Goal: Information Seeking & Learning: Learn about a topic

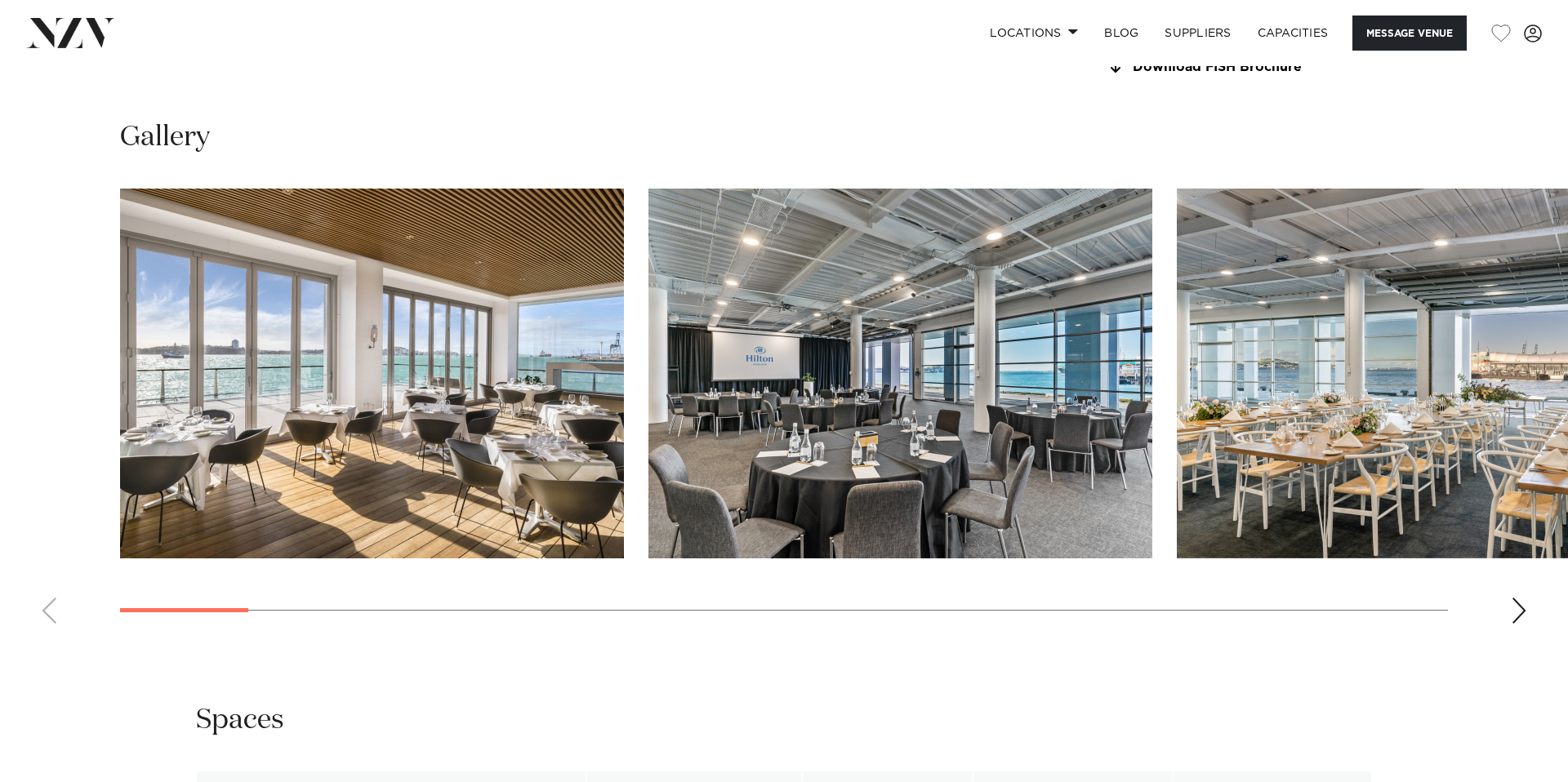
scroll to position [1703, 0]
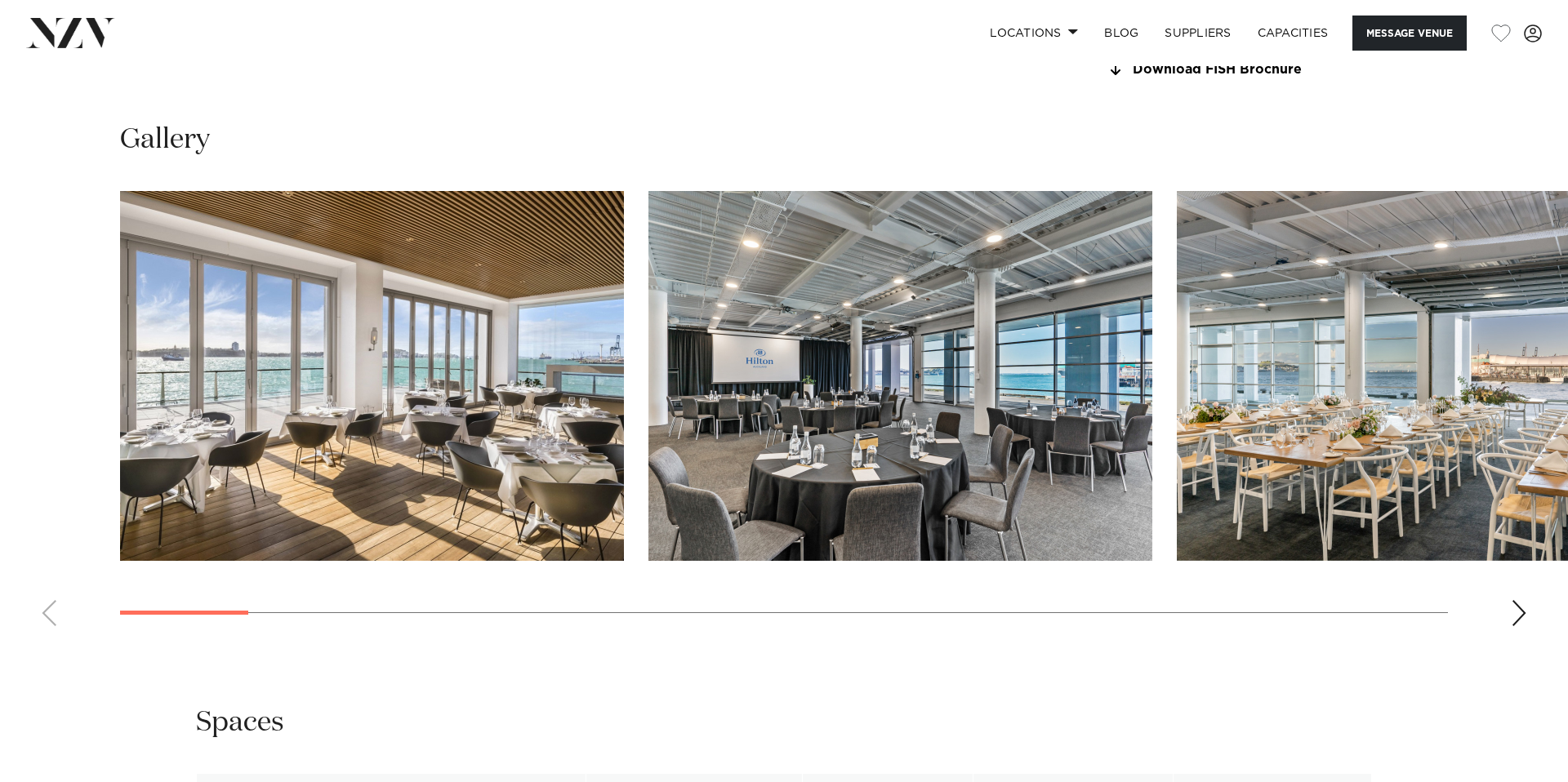
click at [1518, 609] on div "Next slide" at bounding box center [1519, 613] width 16 height 26
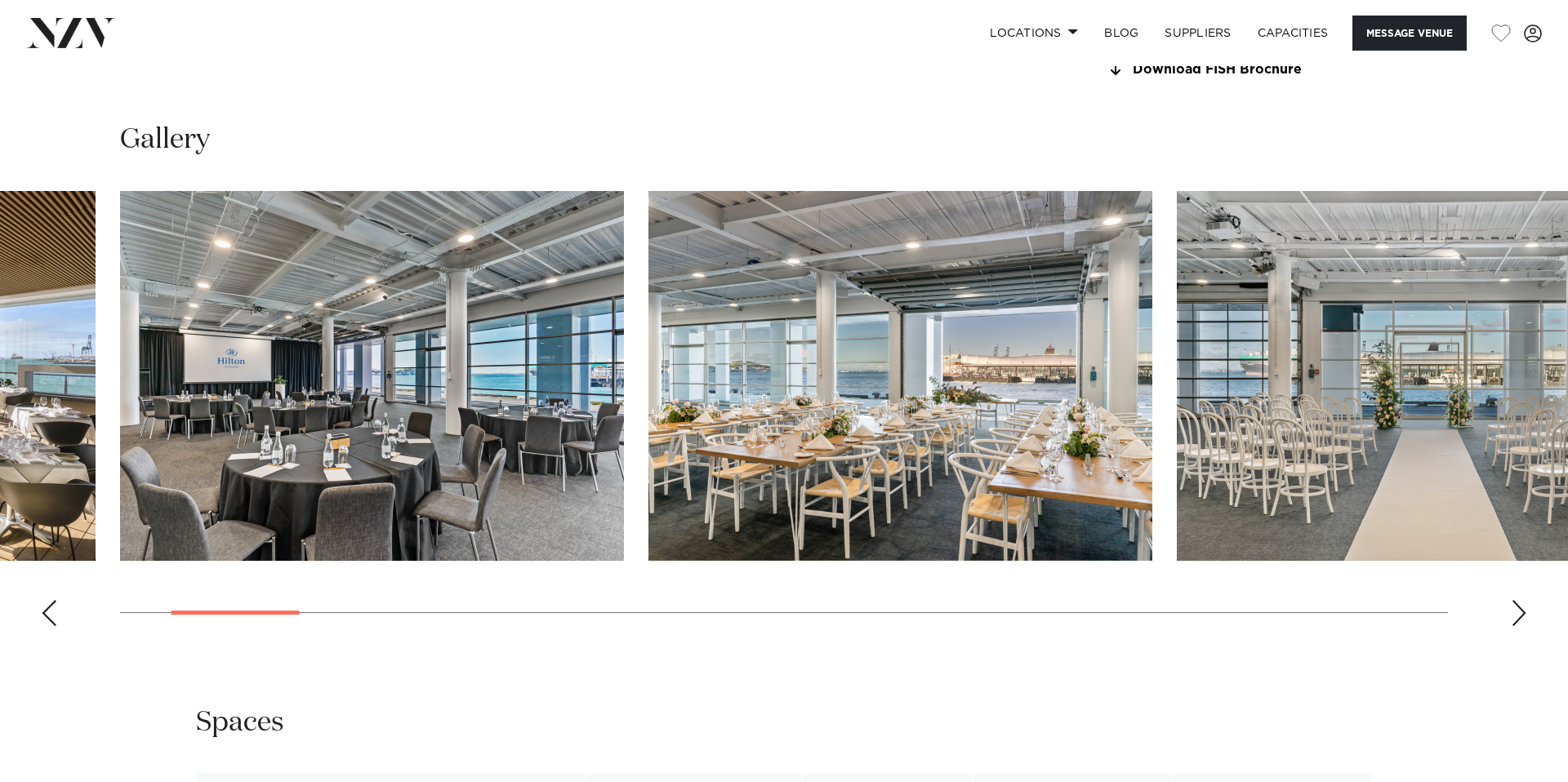
click at [1518, 611] on div "Next slide" at bounding box center [1519, 613] width 16 height 26
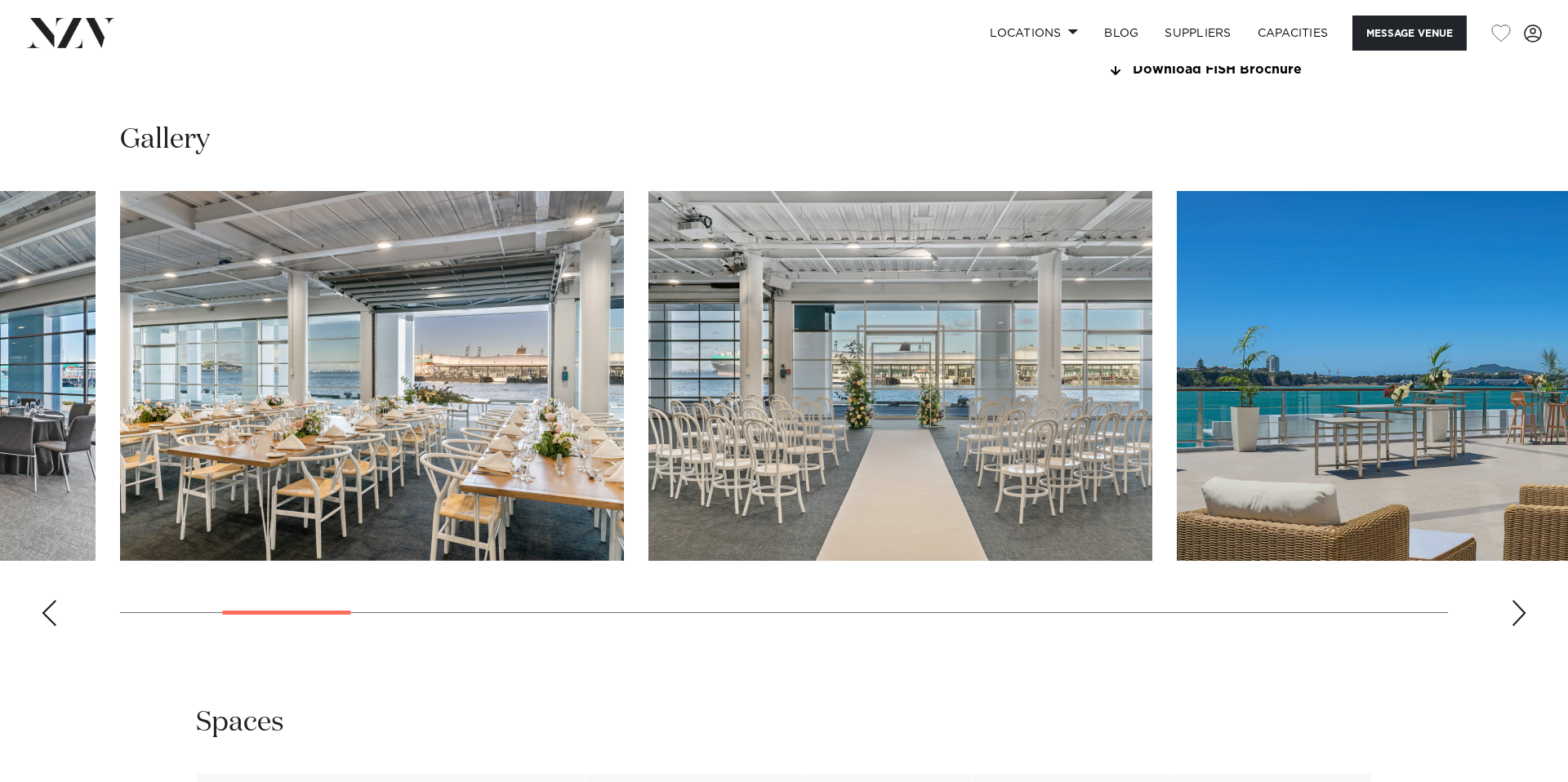
click at [1518, 611] on div "Next slide" at bounding box center [1519, 613] width 16 height 26
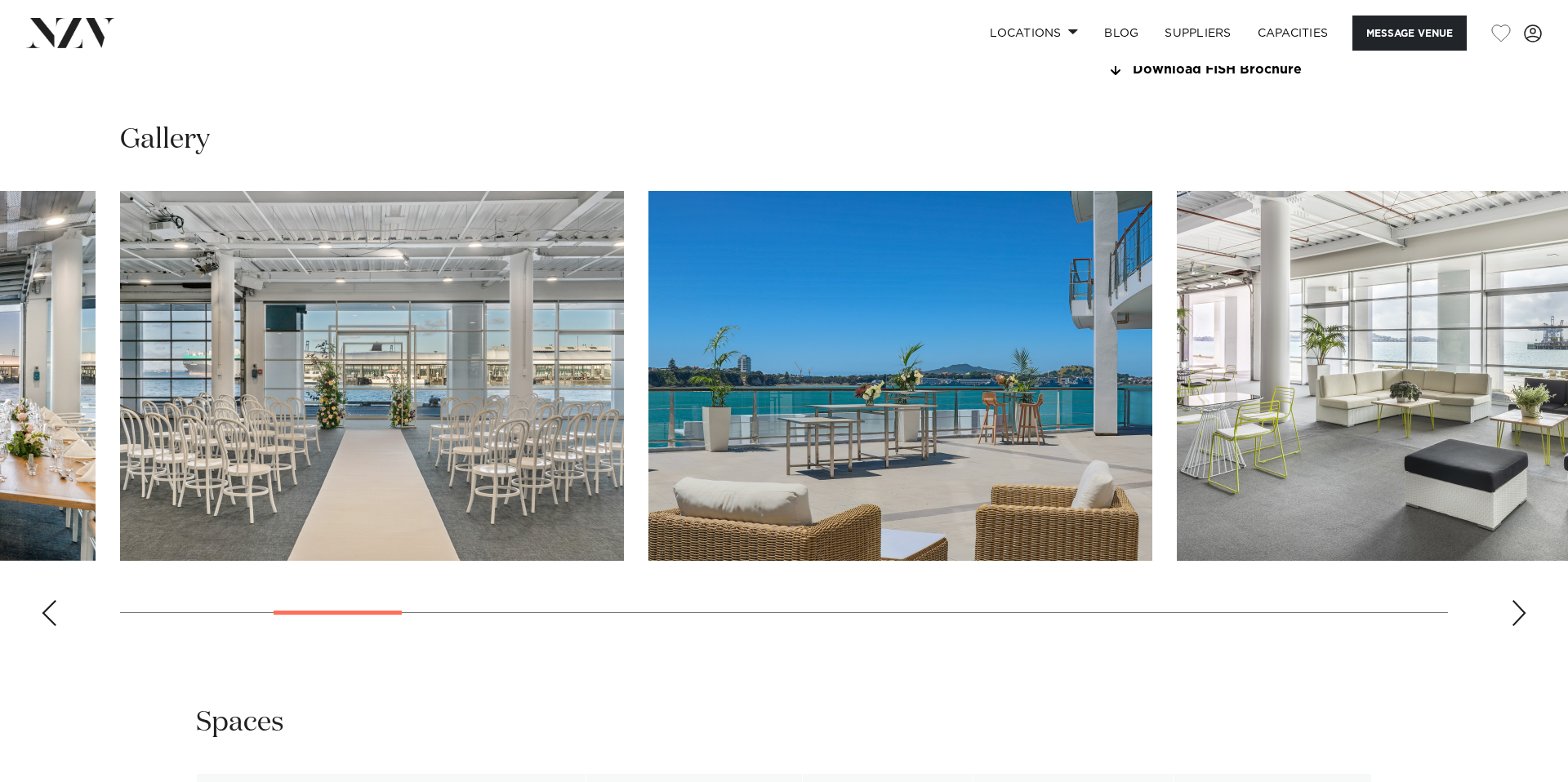
scroll to position [1704, 0]
click at [1518, 610] on div "Next slide" at bounding box center [1519, 612] width 16 height 26
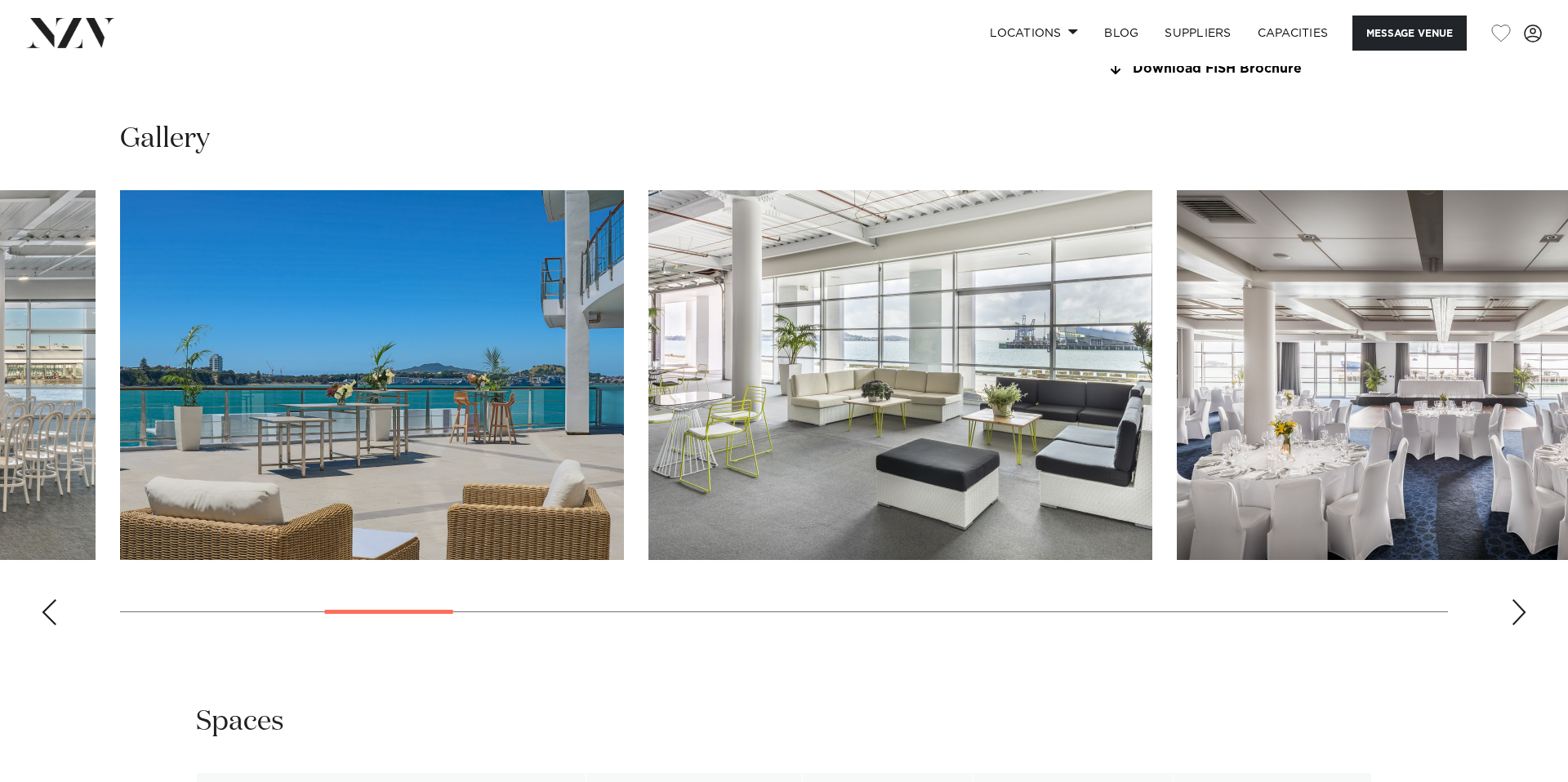
click at [1518, 610] on div "Next slide" at bounding box center [1519, 612] width 16 height 26
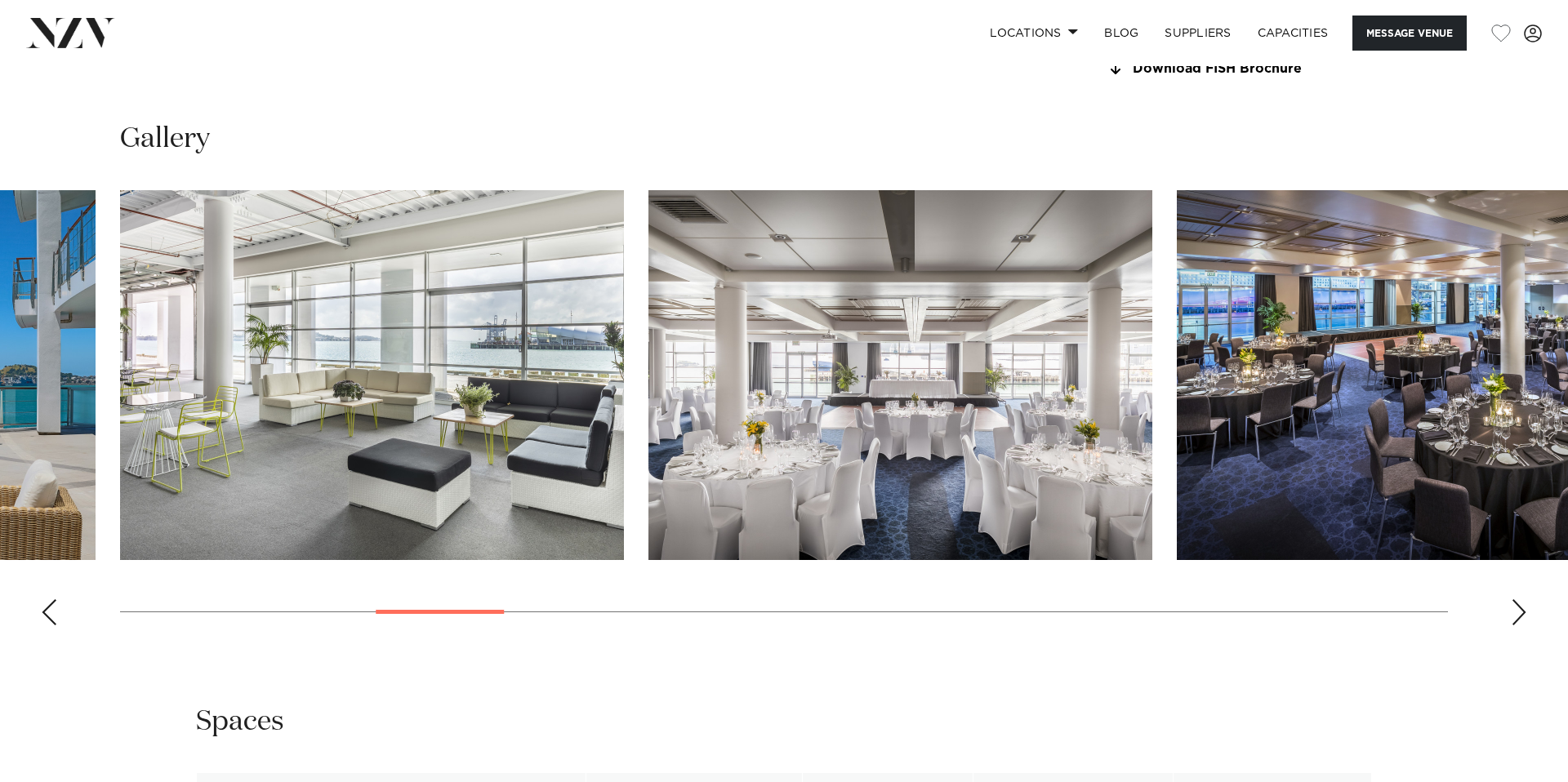
click at [1518, 610] on div "Next slide" at bounding box center [1519, 612] width 16 height 26
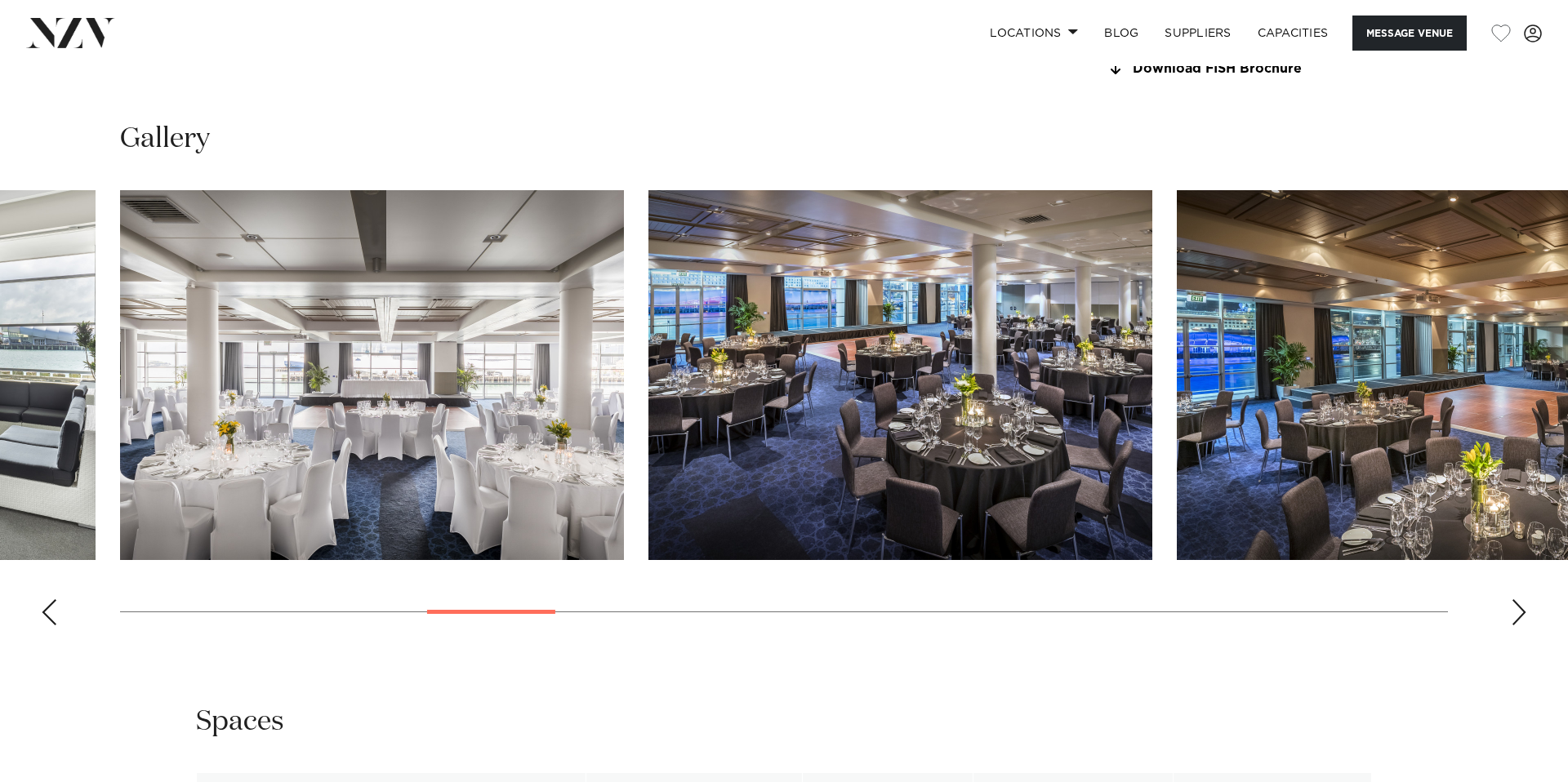
click at [1518, 610] on div "Next slide" at bounding box center [1519, 612] width 16 height 26
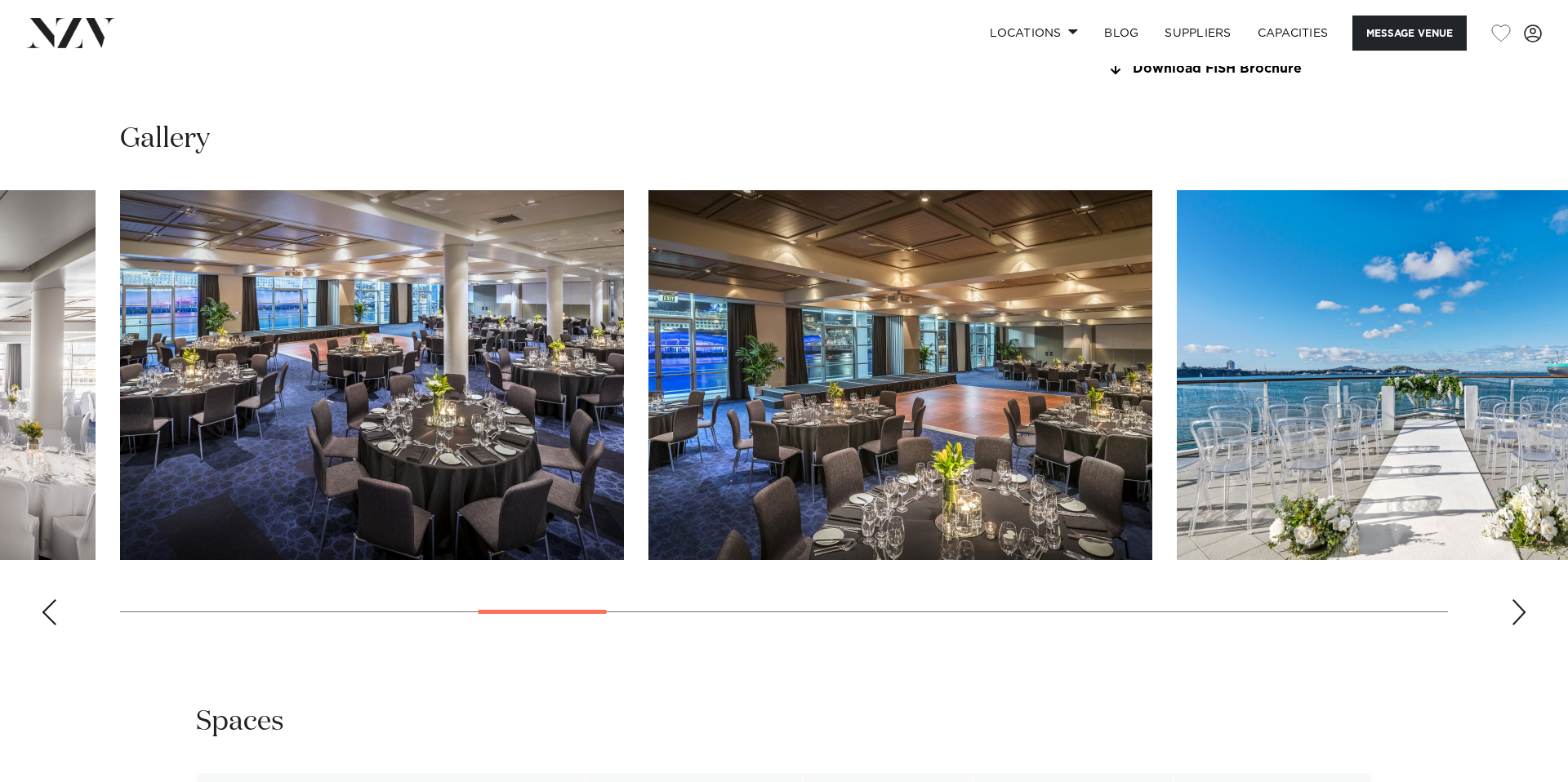
click at [1518, 610] on div "Next slide" at bounding box center [1519, 612] width 16 height 26
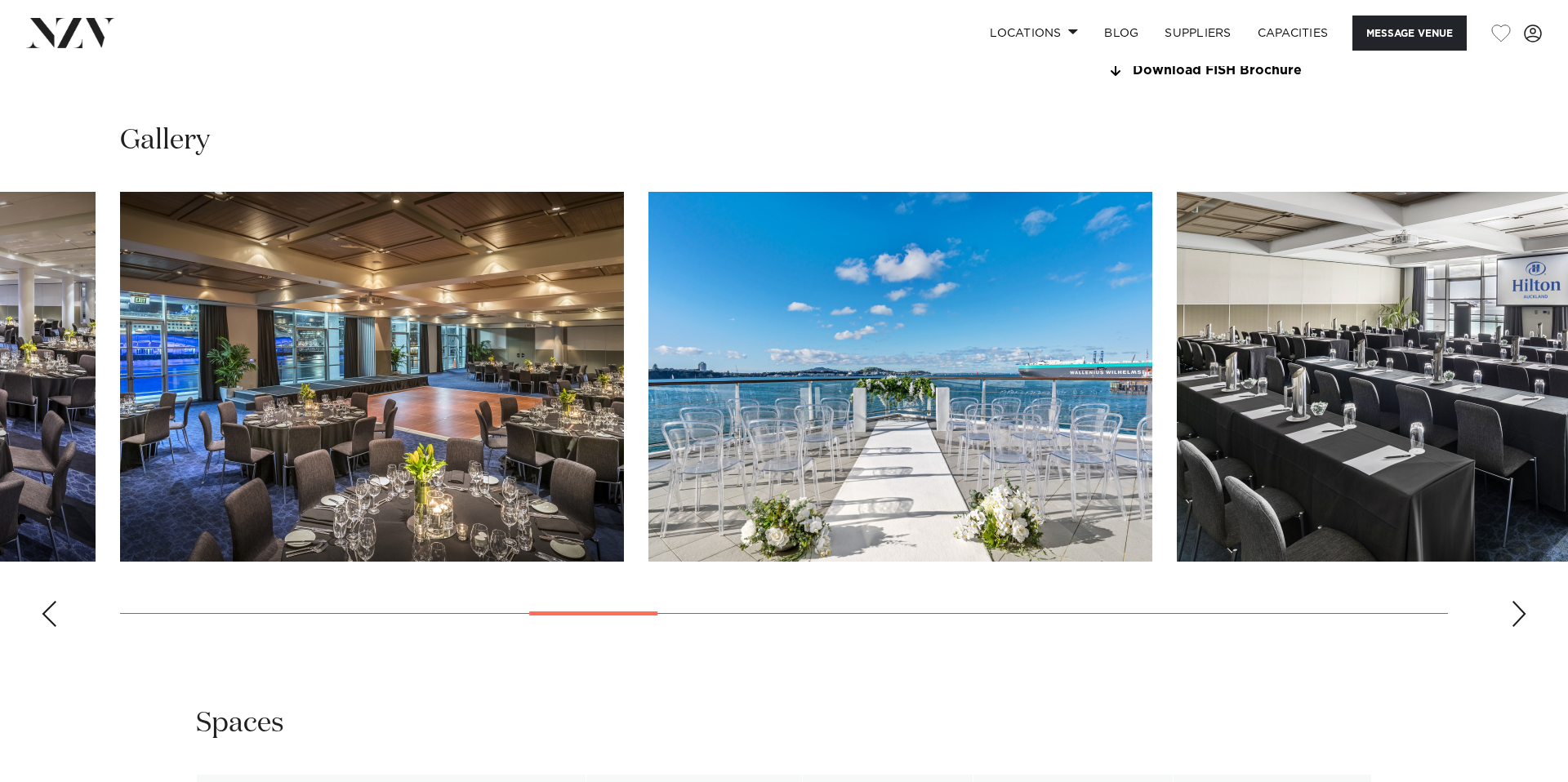
click at [1518, 610] on div "Next slide" at bounding box center [1519, 614] width 16 height 26
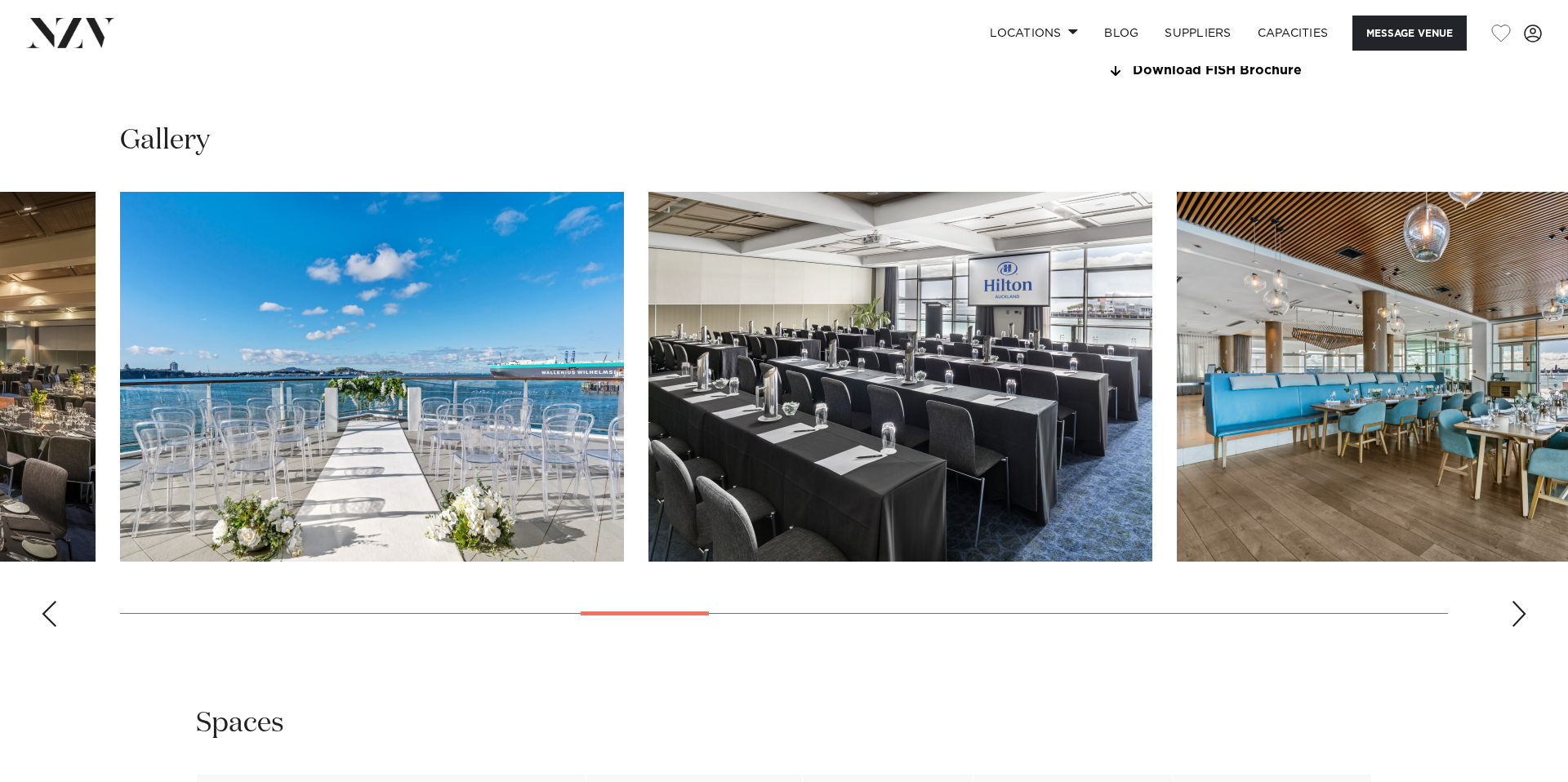
click at [1518, 610] on div "Next slide" at bounding box center [1519, 614] width 16 height 26
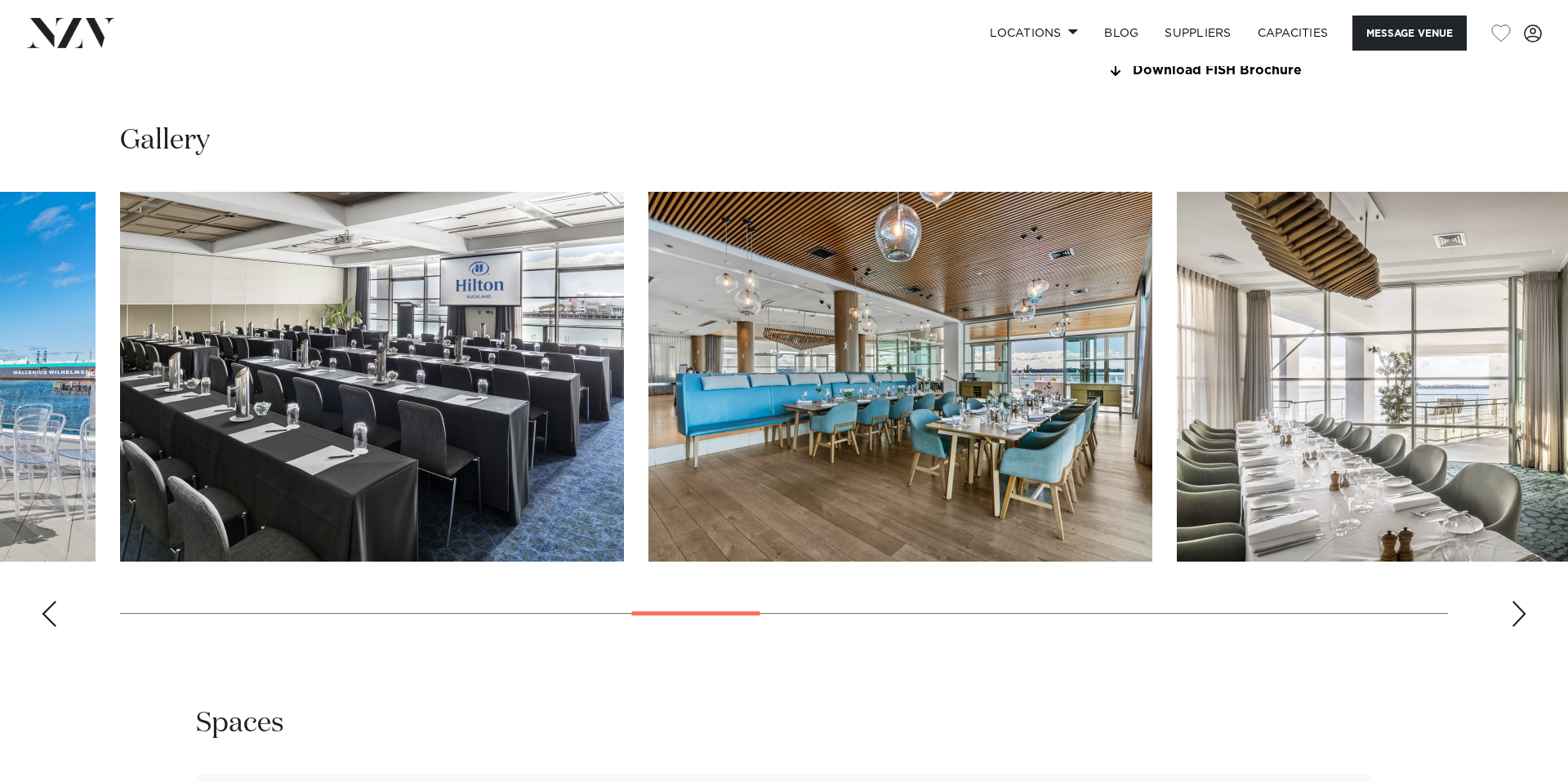
scroll to position [1699, 0]
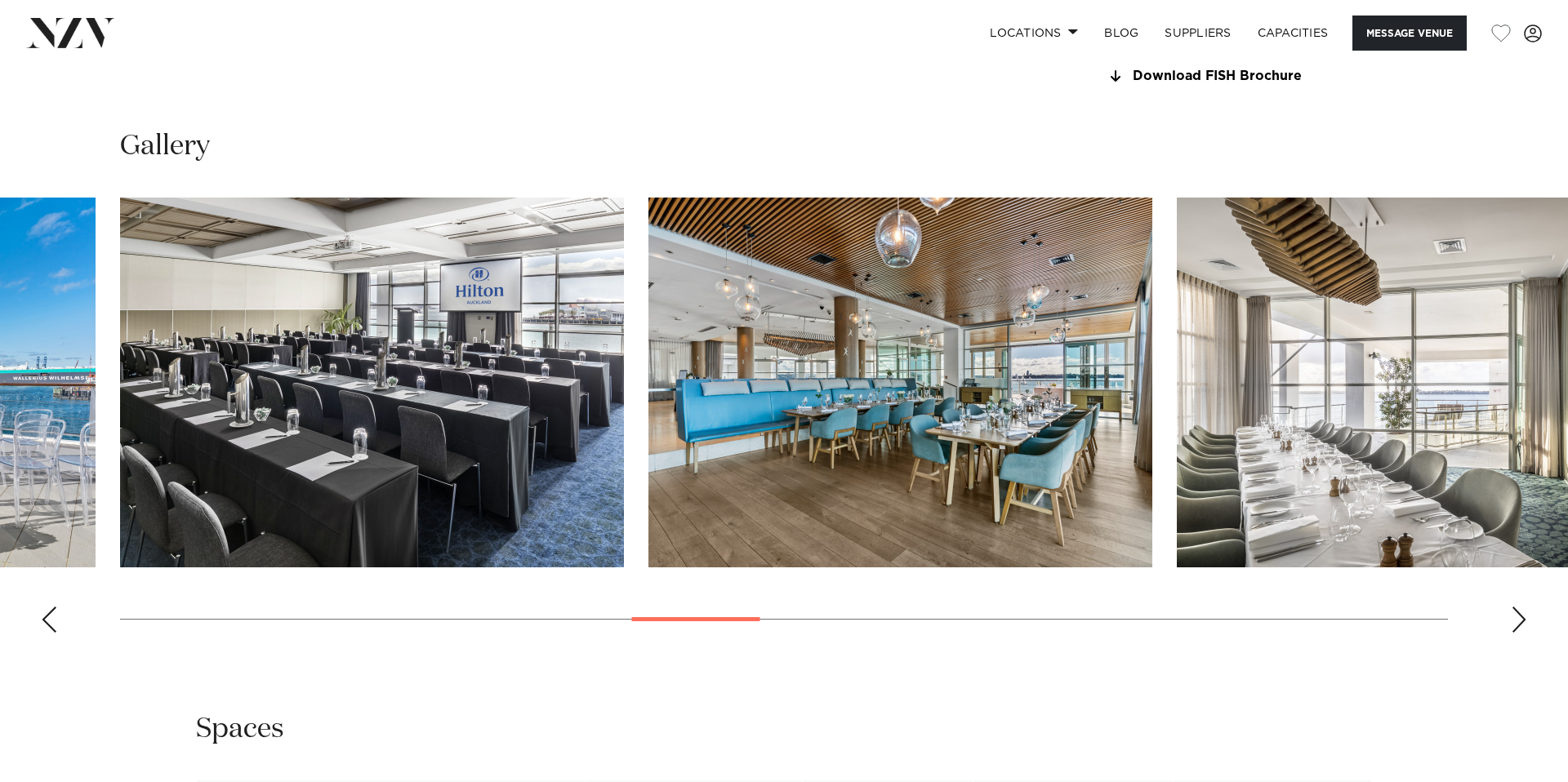
click at [1518, 610] on div "Next slide" at bounding box center [1519, 620] width 16 height 26
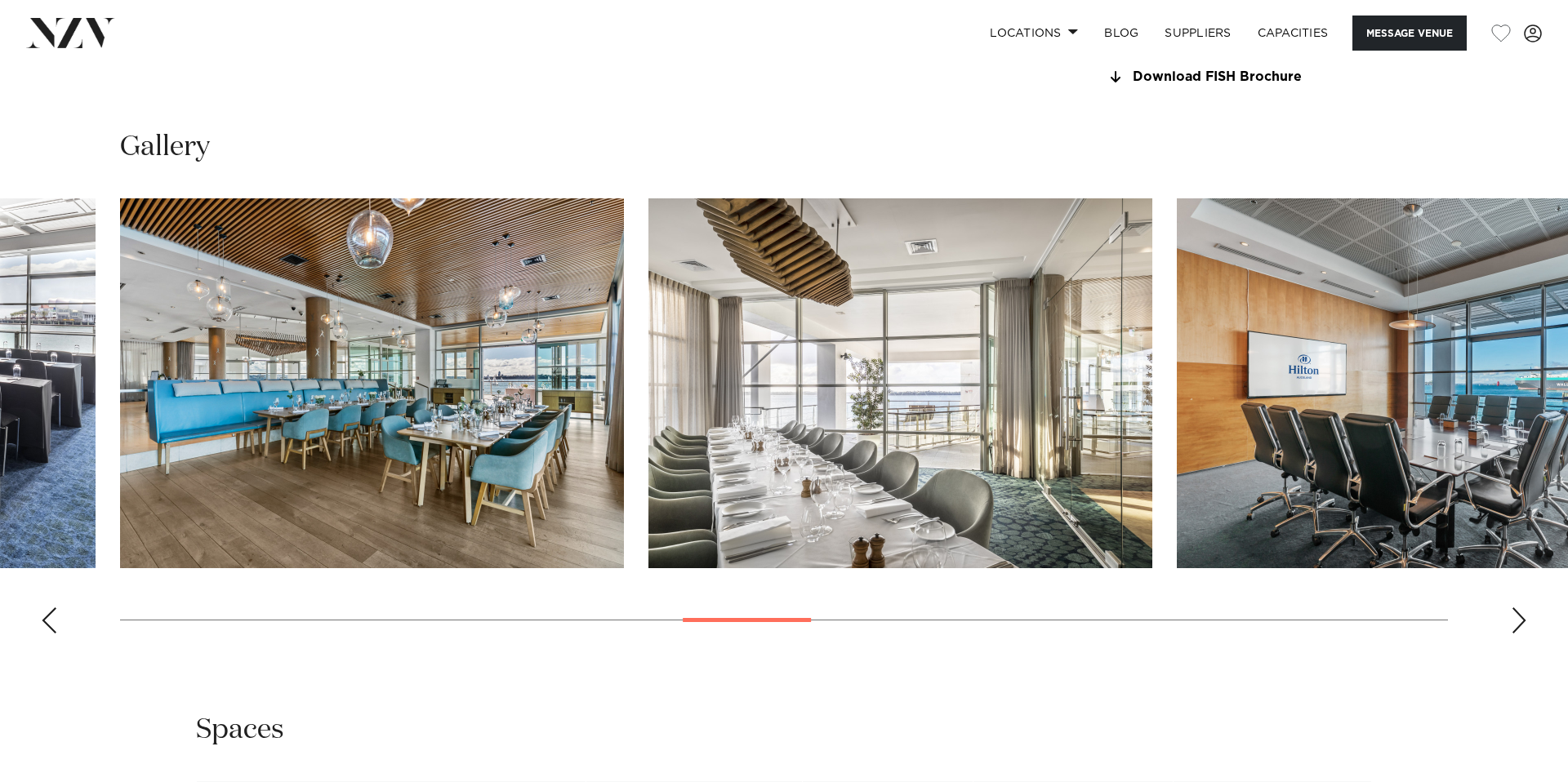
click at [1518, 610] on div "Next slide" at bounding box center [1519, 620] width 16 height 26
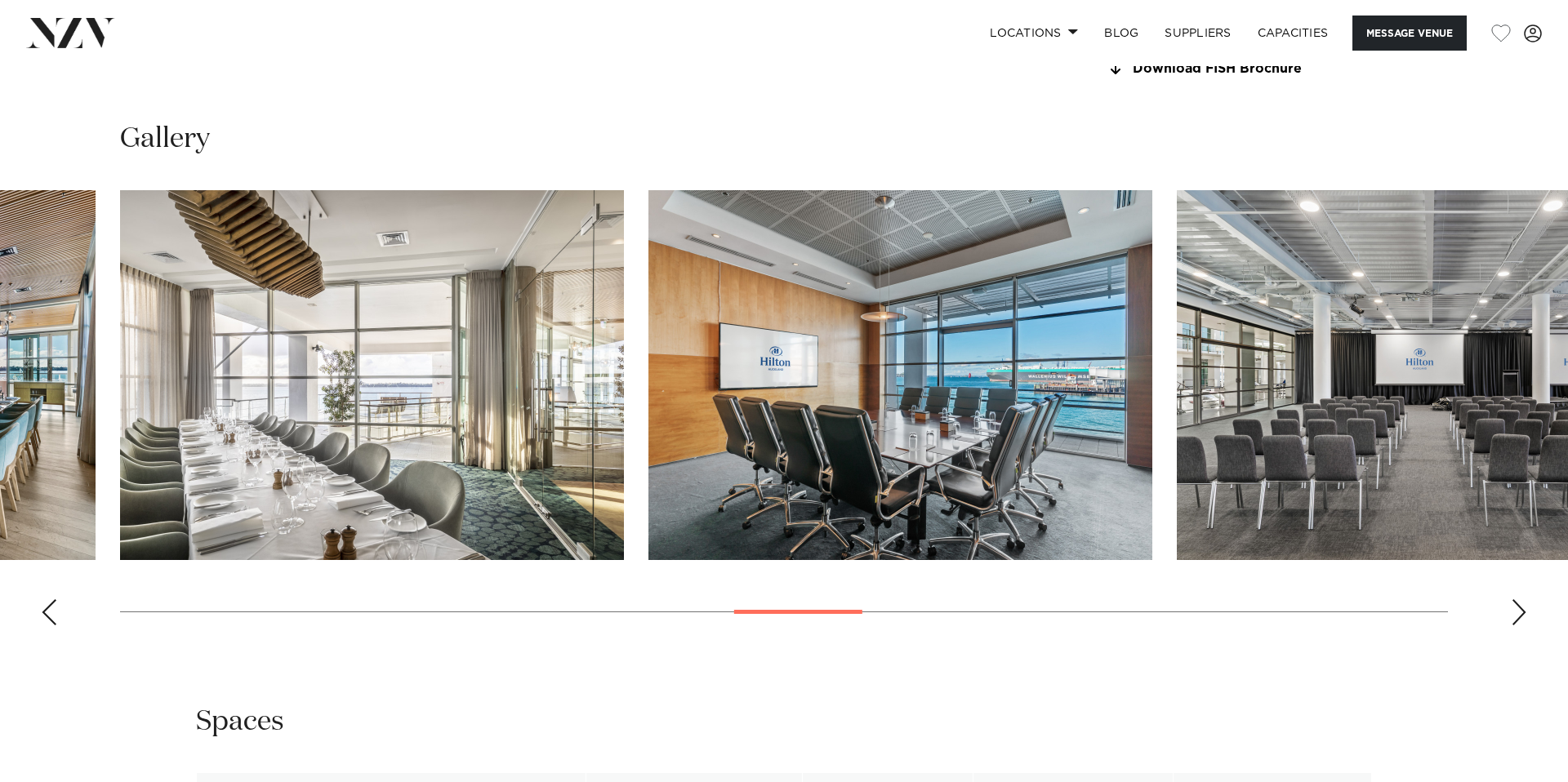
click at [1518, 610] on div "Next slide" at bounding box center [1519, 612] width 16 height 26
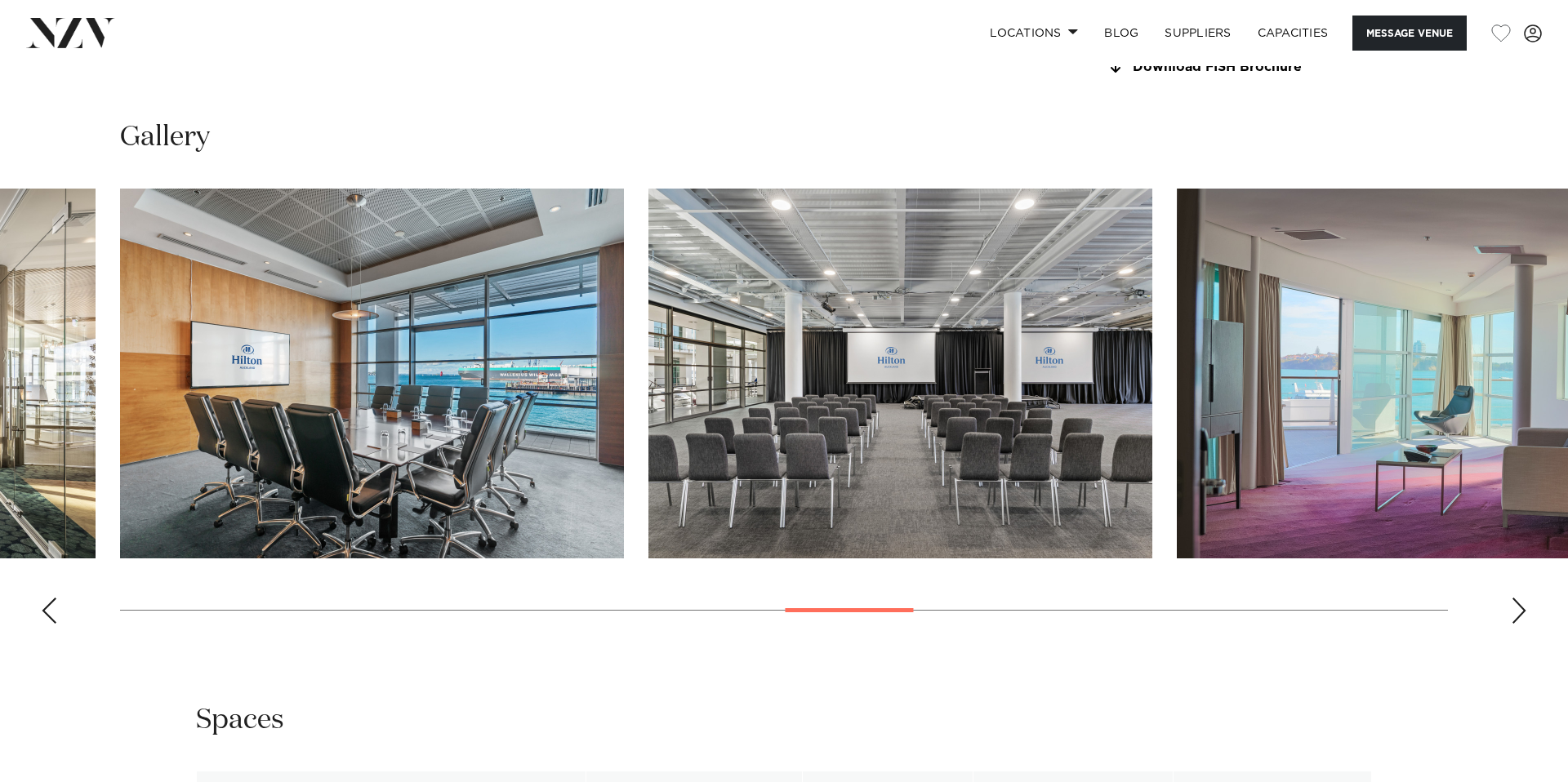
click at [1518, 610] on div "Next slide" at bounding box center [1519, 610] width 16 height 26
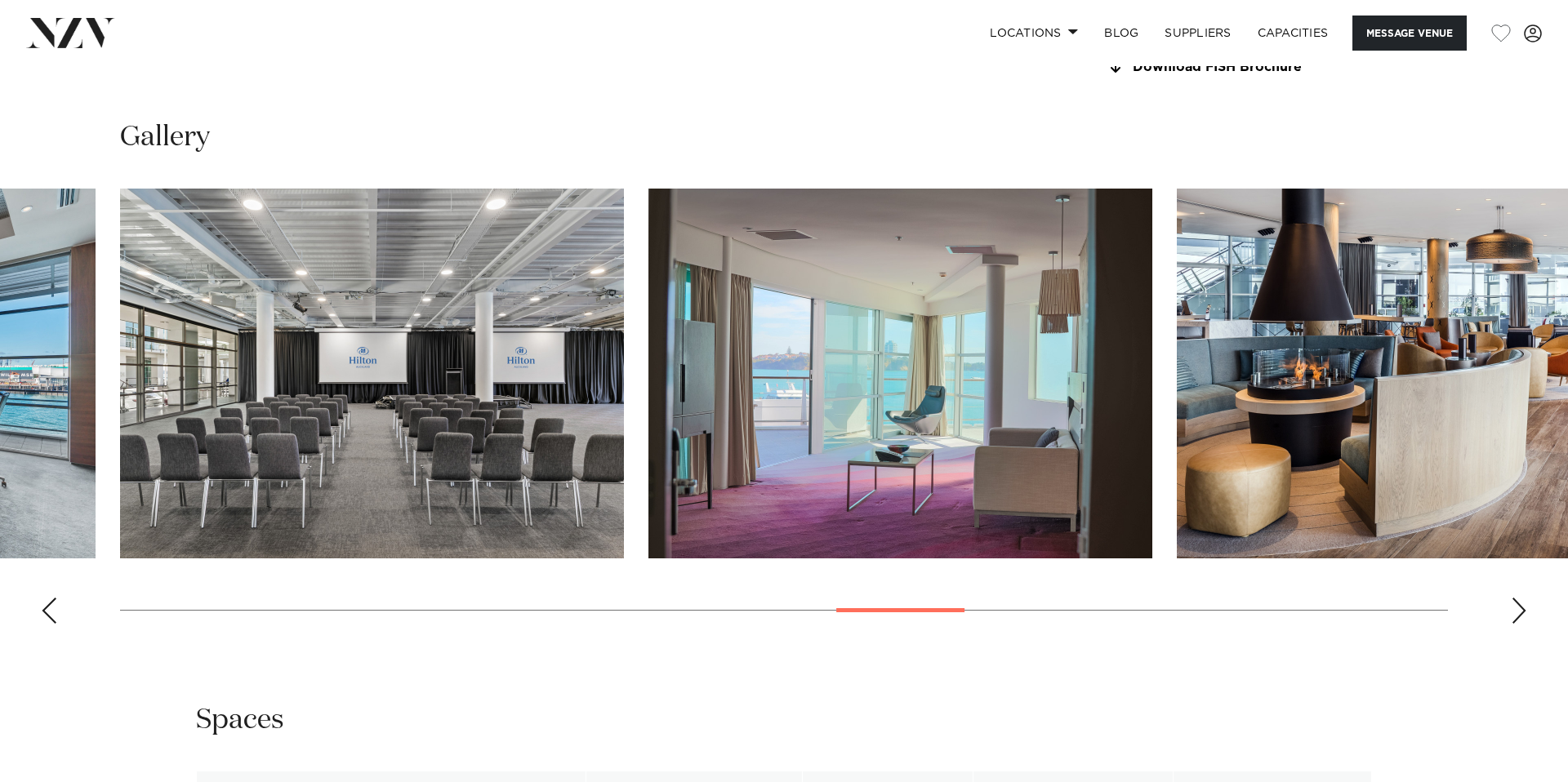
click at [1518, 610] on div "Next slide" at bounding box center [1519, 610] width 16 height 26
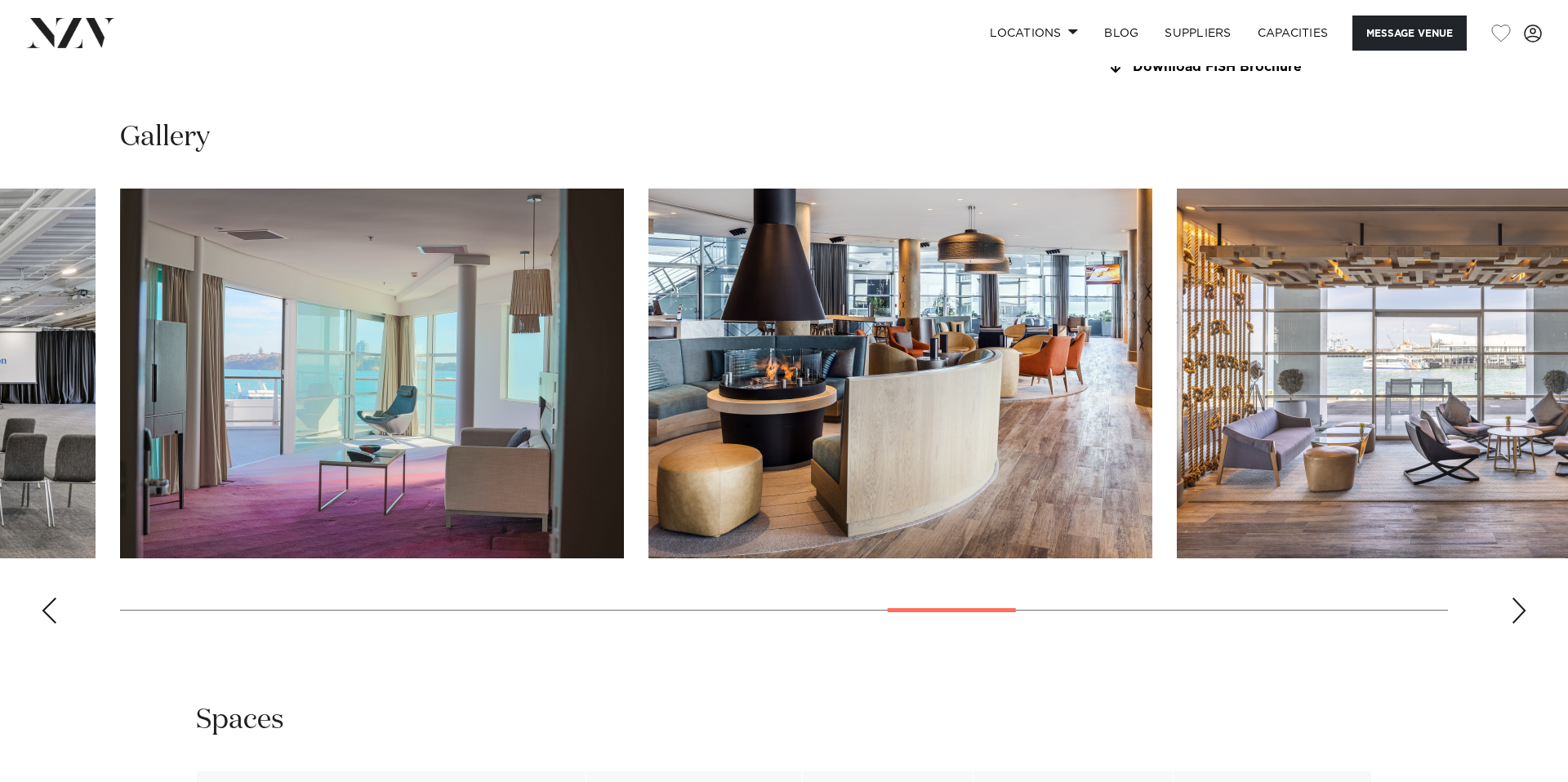
click at [1518, 610] on div "Next slide" at bounding box center [1519, 610] width 16 height 26
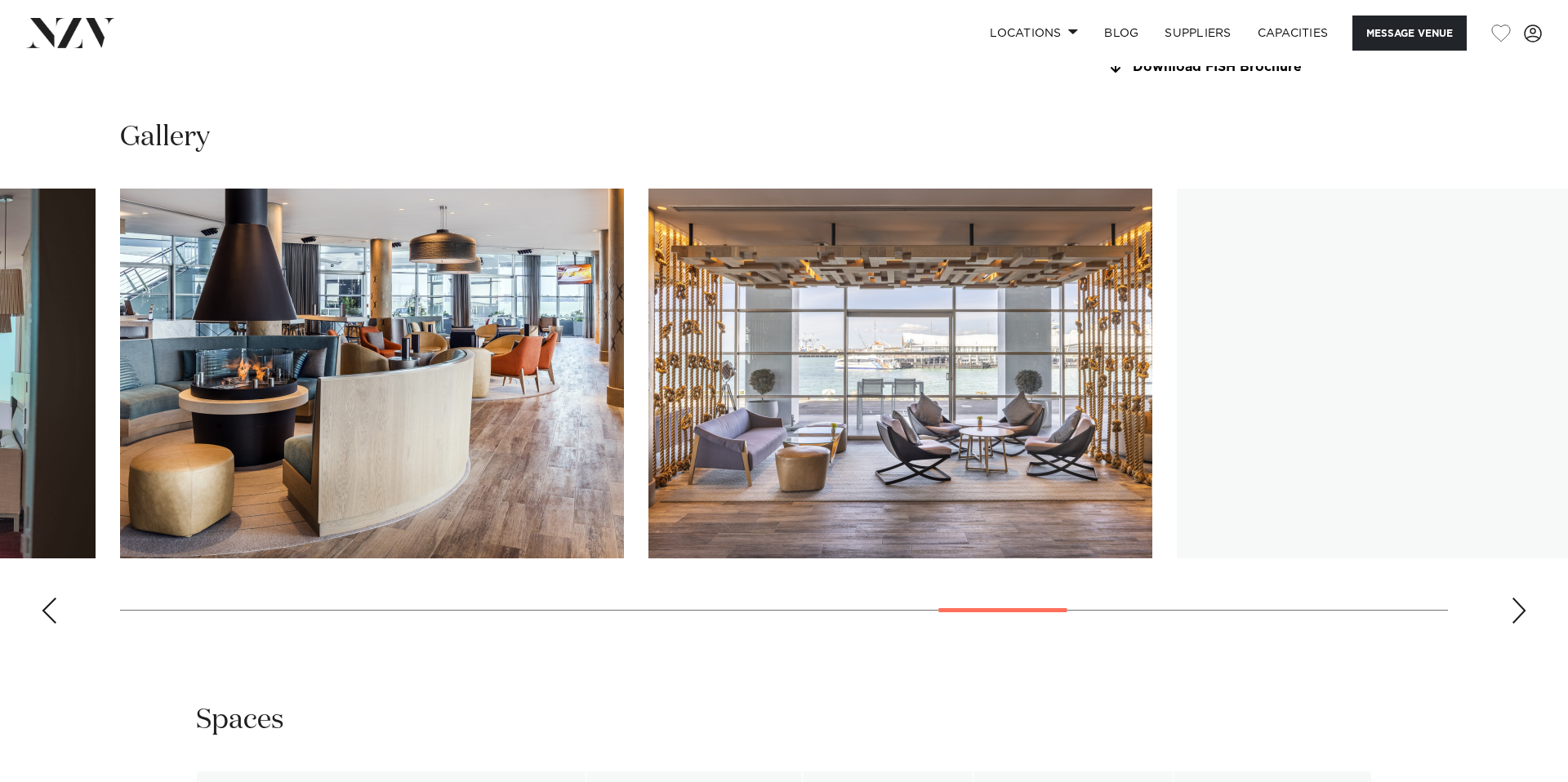
click at [1515, 611] on div "Next slide" at bounding box center [1519, 610] width 16 height 26
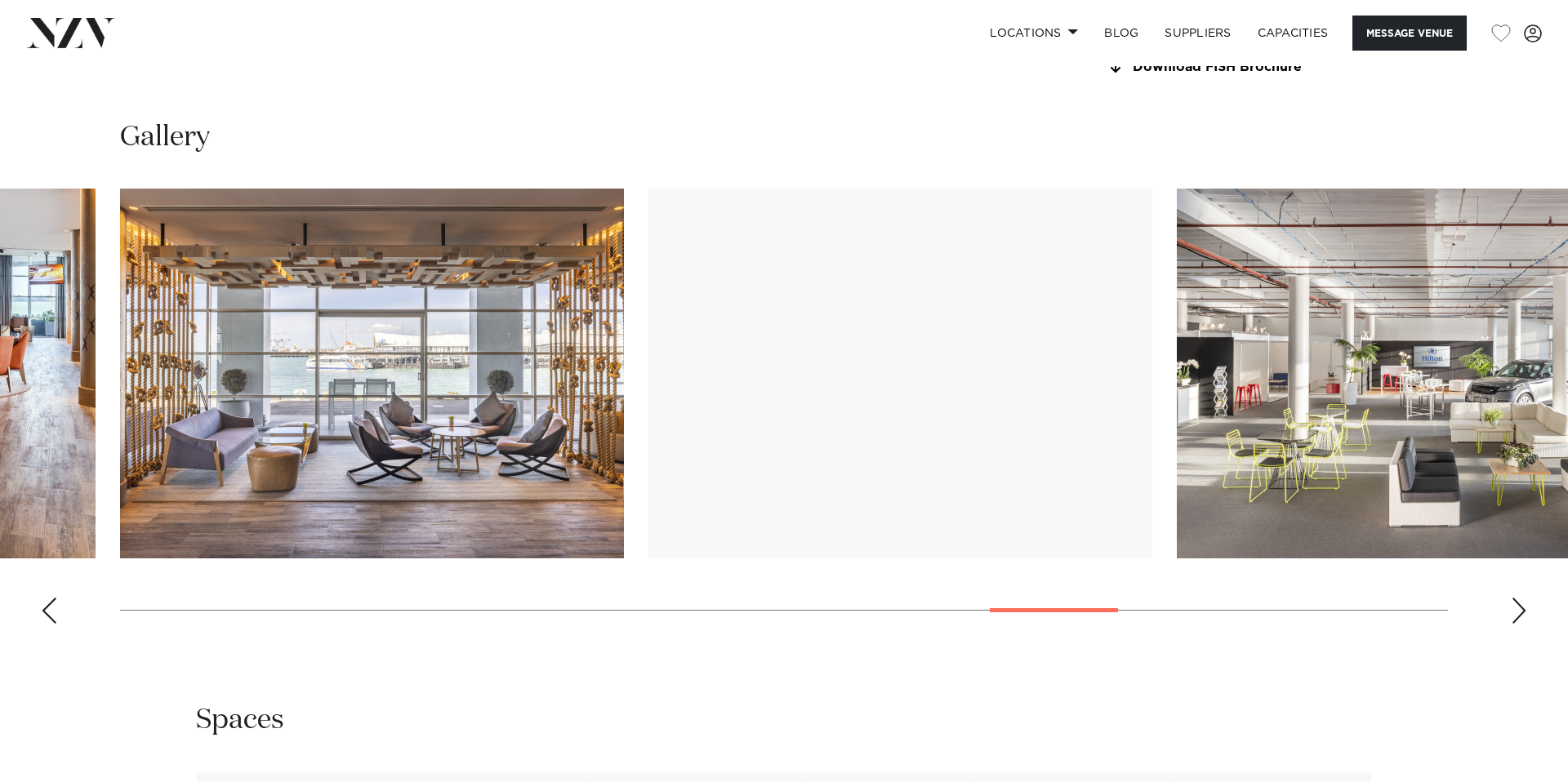
click at [1515, 611] on div "Next slide" at bounding box center [1519, 610] width 16 height 26
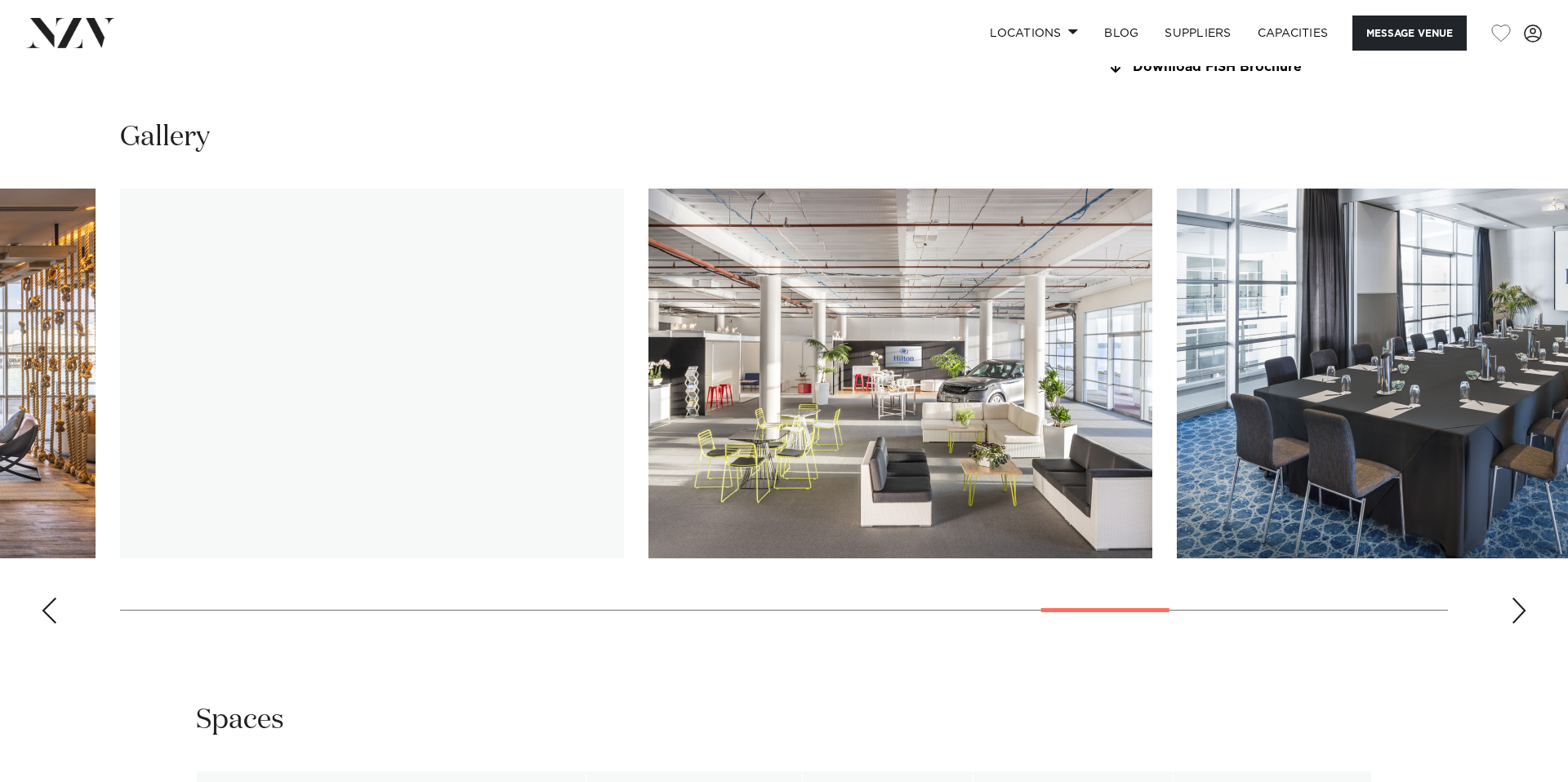
click at [1516, 610] on div "Next slide" at bounding box center [1519, 610] width 16 height 26
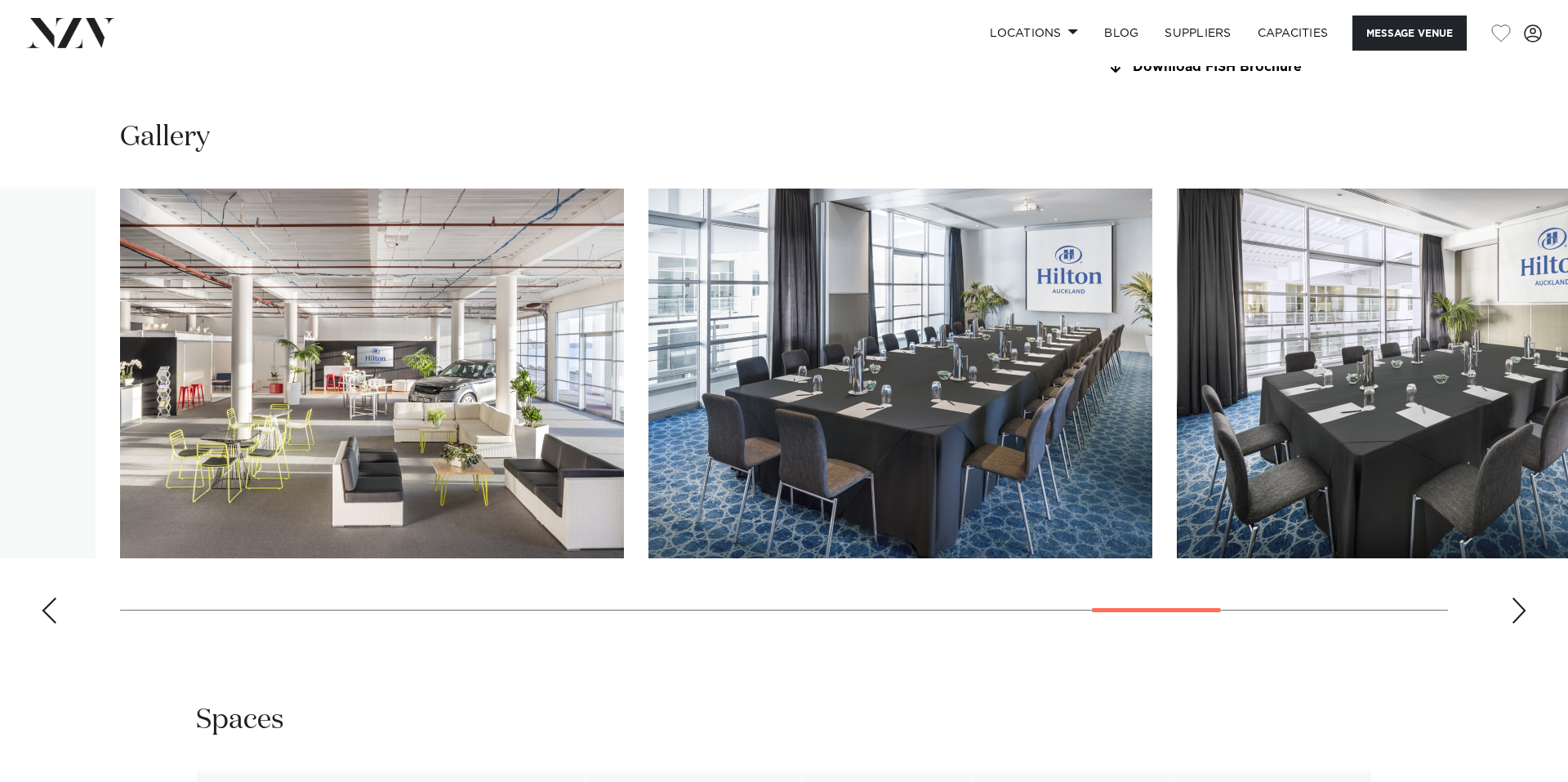
click at [1516, 610] on div "Next slide" at bounding box center [1519, 610] width 16 height 26
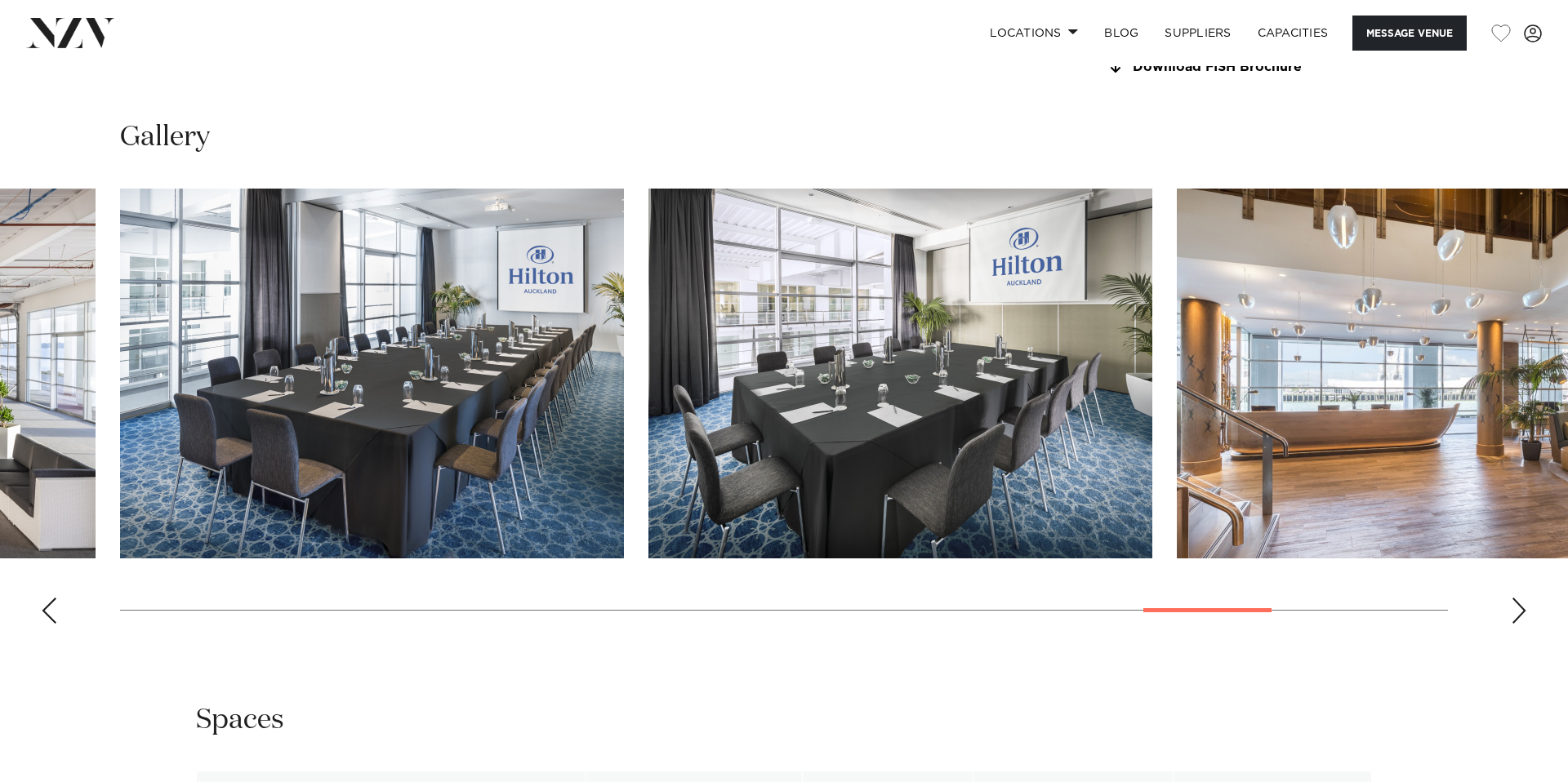
click at [1516, 610] on div "Next slide" at bounding box center [1519, 610] width 16 height 26
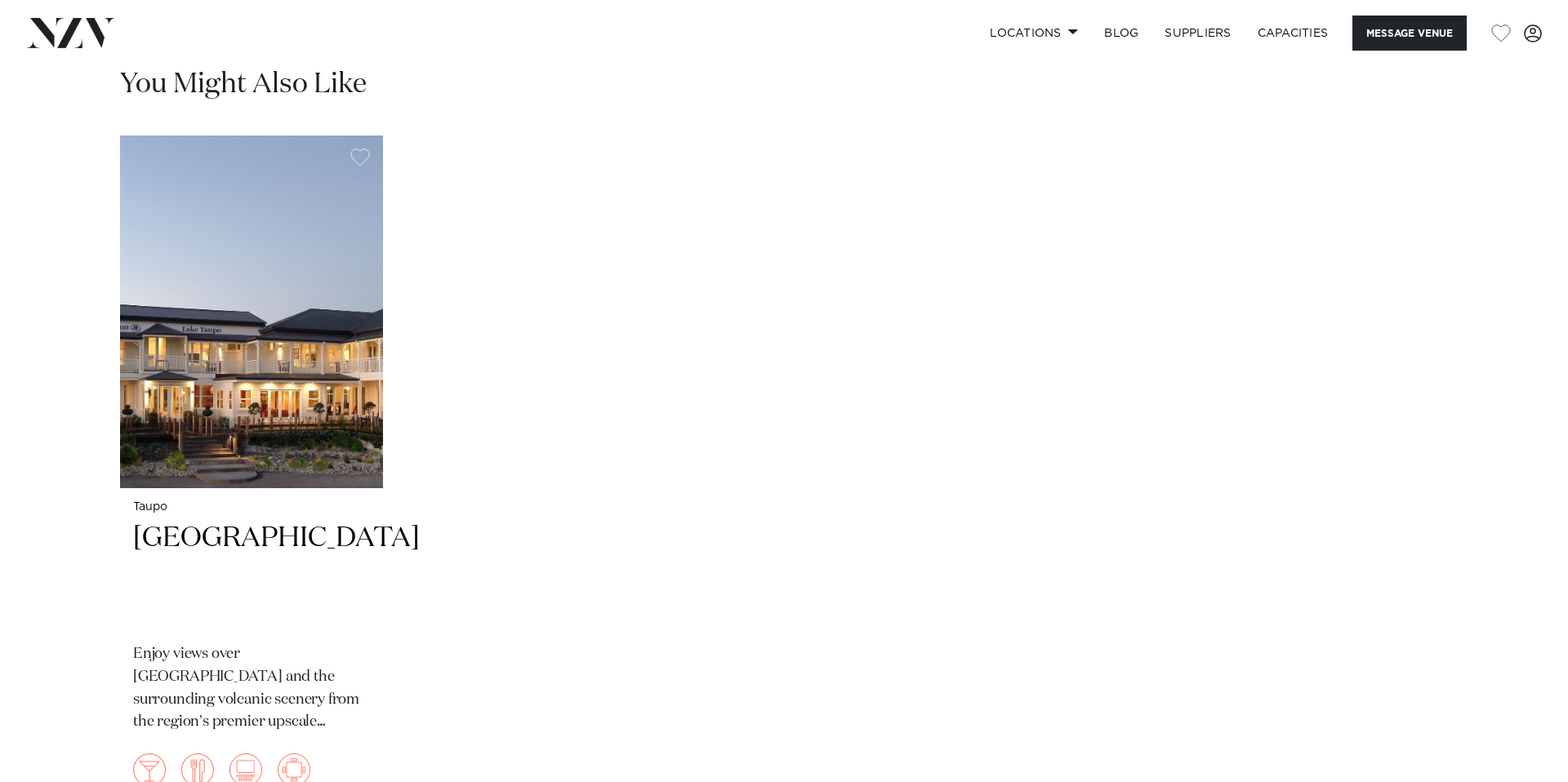
scroll to position [3799, 0]
